Goal: Task Accomplishment & Management: Manage account settings

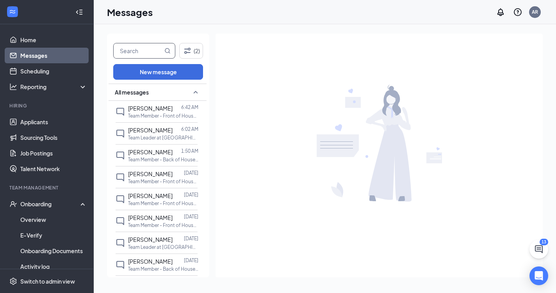
click at [144, 53] on input "text" at bounding box center [138, 50] width 49 height 15
click at [59, 210] on div "Onboarding" at bounding box center [47, 204] width 94 height 16
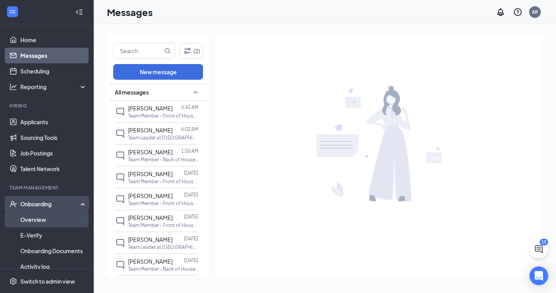
click at [53, 217] on link "Overview" at bounding box center [53, 219] width 67 height 16
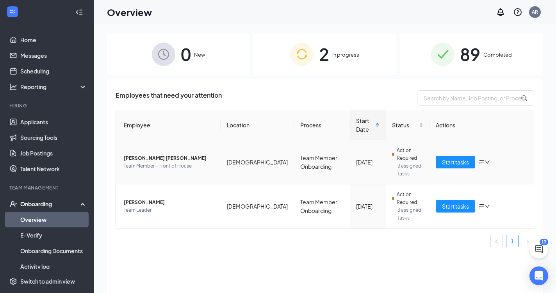
click at [133, 156] on span "[PERSON_NAME] [PERSON_NAME]" at bounding box center [169, 158] width 91 height 8
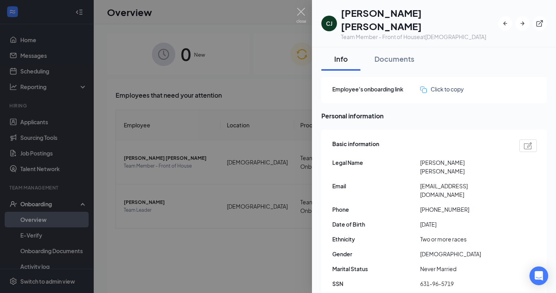
click at [276, 205] on div at bounding box center [278, 146] width 556 height 293
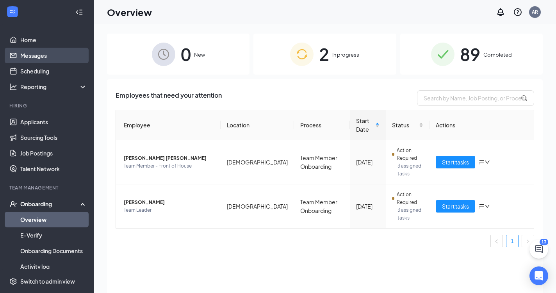
click at [20, 55] on link "Messages" at bounding box center [53, 56] width 67 height 16
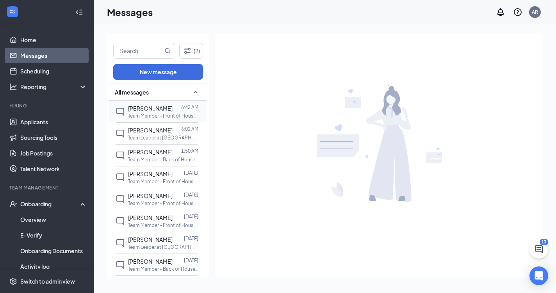
click at [158, 114] on p "Team Member - Front of House at [GEOGRAPHIC_DATA]" at bounding box center [163, 115] width 70 height 7
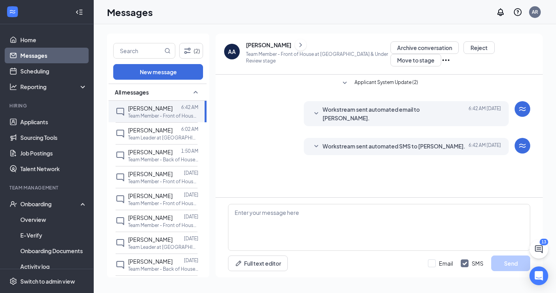
click at [253, 173] on div "Applicant System Update (2) Workstream sent automated email to [PERSON_NAME]. […" at bounding box center [378, 136] width 327 height 123
click at [62, 123] on link "Applicants" at bounding box center [53, 122] width 67 height 16
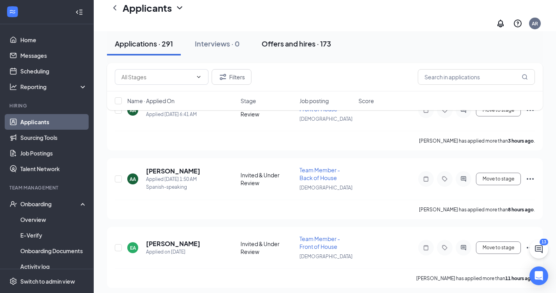
scroll to position [107, 0]
click at [181, 166] on h5 "[PERSON_NAME]" at bounding box center [173, 170] width 54 height 9
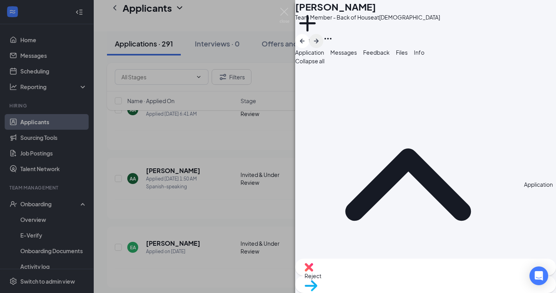
click at [321, 36] on icon "ArrowRight" at bounding box center [315, 40] width 9 height 9
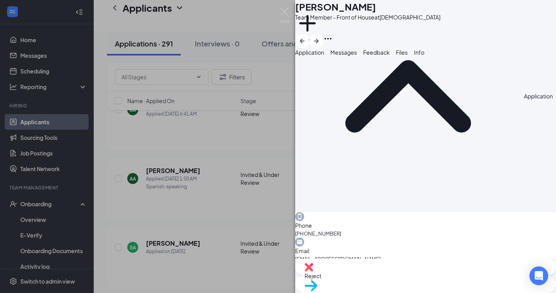
scroll to position [87, 0]
click at [441, 291] on span "Move to stage" at bounding box center [425, 295] width 242 height 9
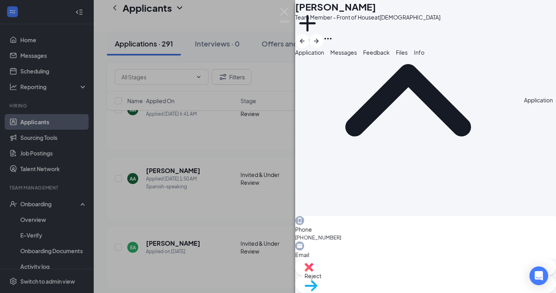
click at [241, 121] on div "EA [PERSON_NAME] Team Member - Front of House at [GEOGRAPHIC_DATA] Add a tag Ap…" at bounding box center [278, 146] width 556 height 293
